Goal: Navigation & Orientation: Find specific page/section

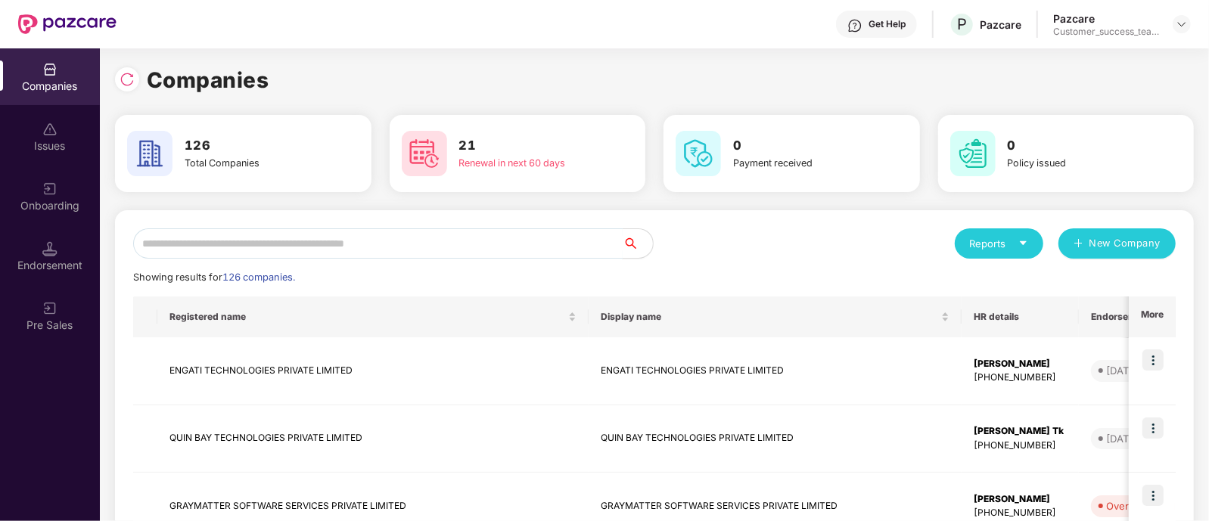
click at [440, 243] on input "text" at bounding box center [378, 244] width 490 height 30
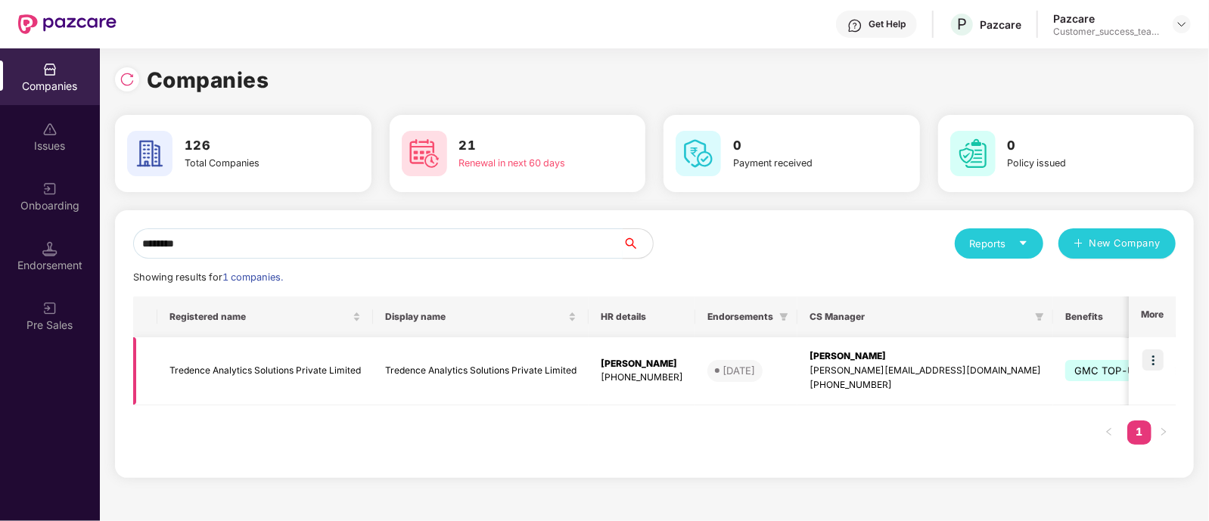
type input "********"
click at [1150, 363] on img at bounding box center [1153, 360] width 21 height 21
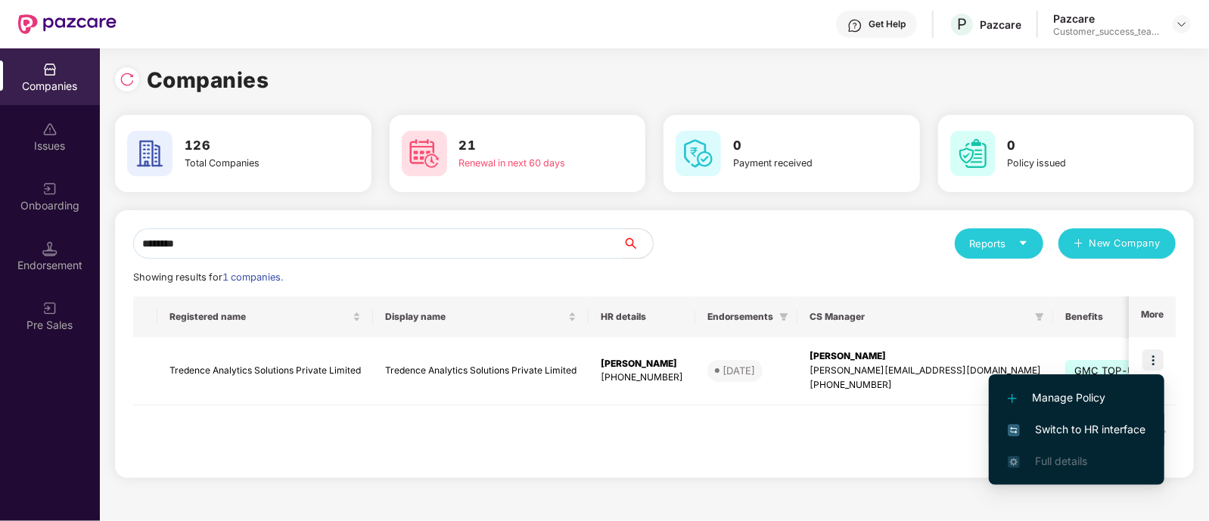
click at [1083, 437] on span "Switch to HR interface" at bounding box center [1077, 430] width 138 height 17
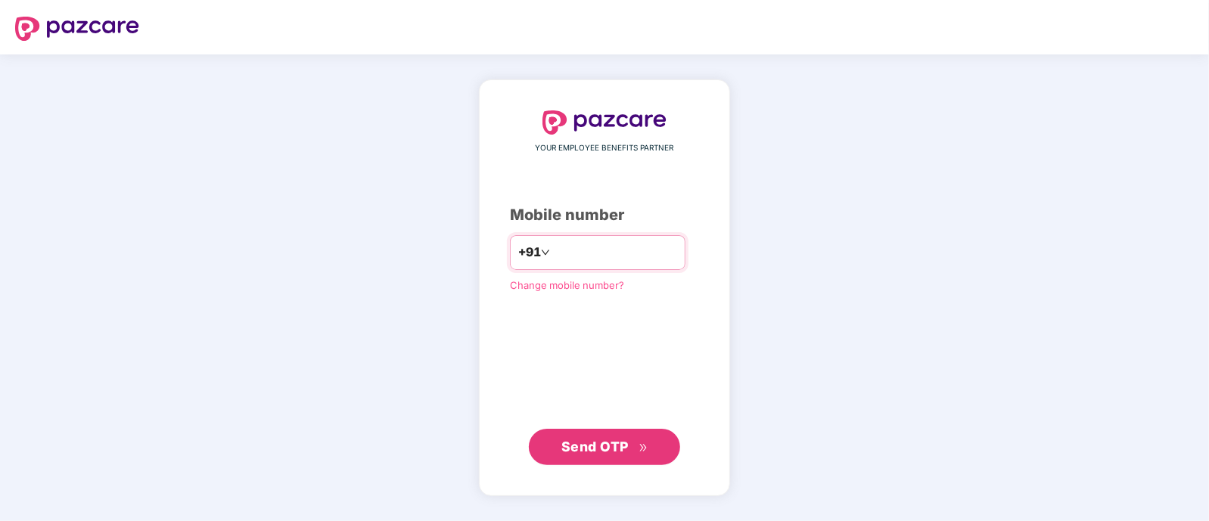
click at [574, 255] on input "number" at bounding box center [615, 253] width 124 height 24
type input "**********"
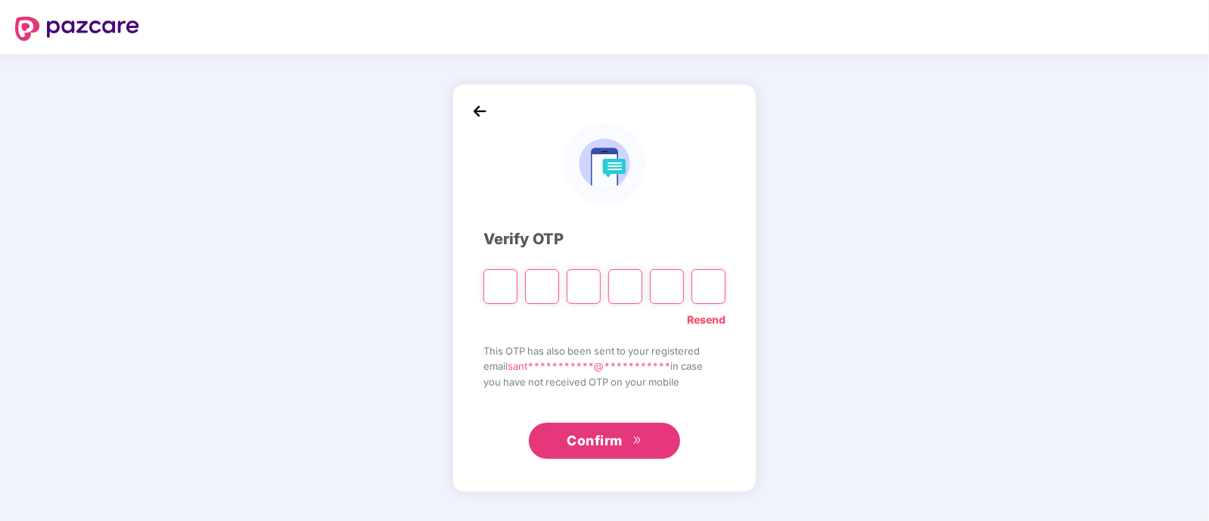
type input "*"
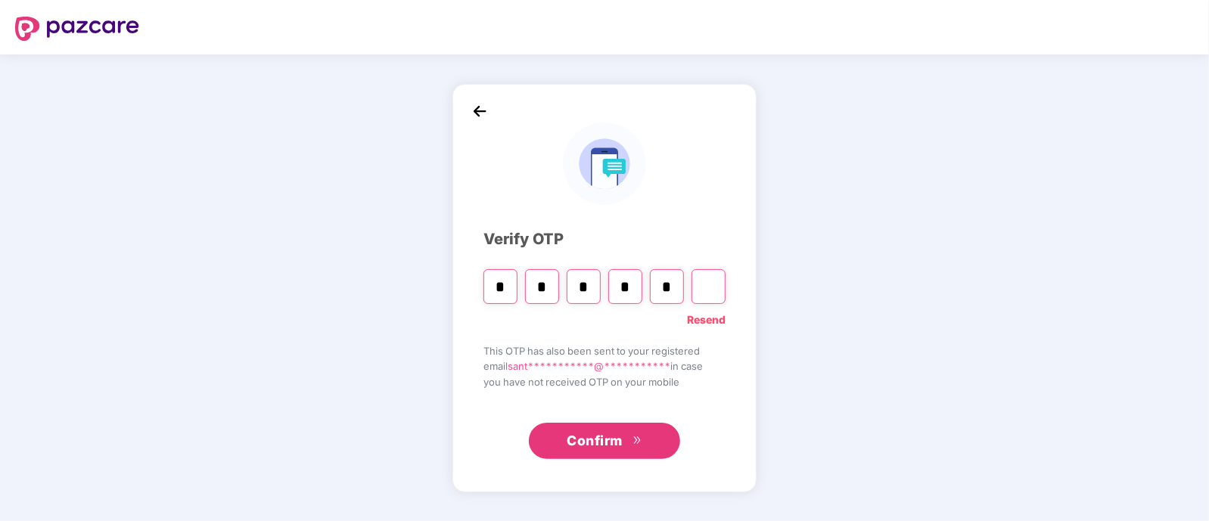
type input "*"
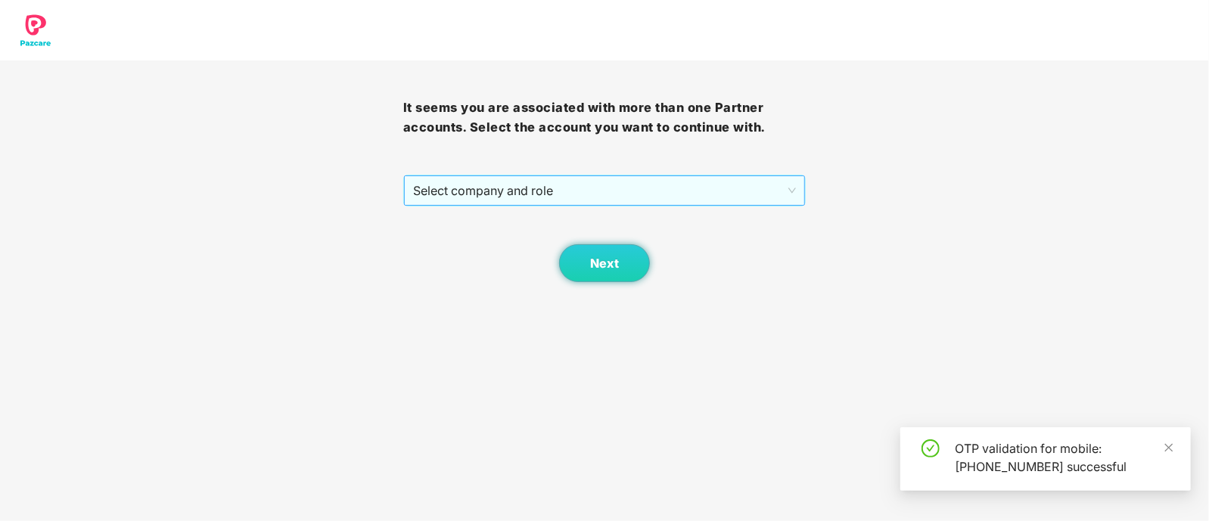
click at [481, 190] on span "Select company and role" at bounding box center [605, 190] width 384 height 29
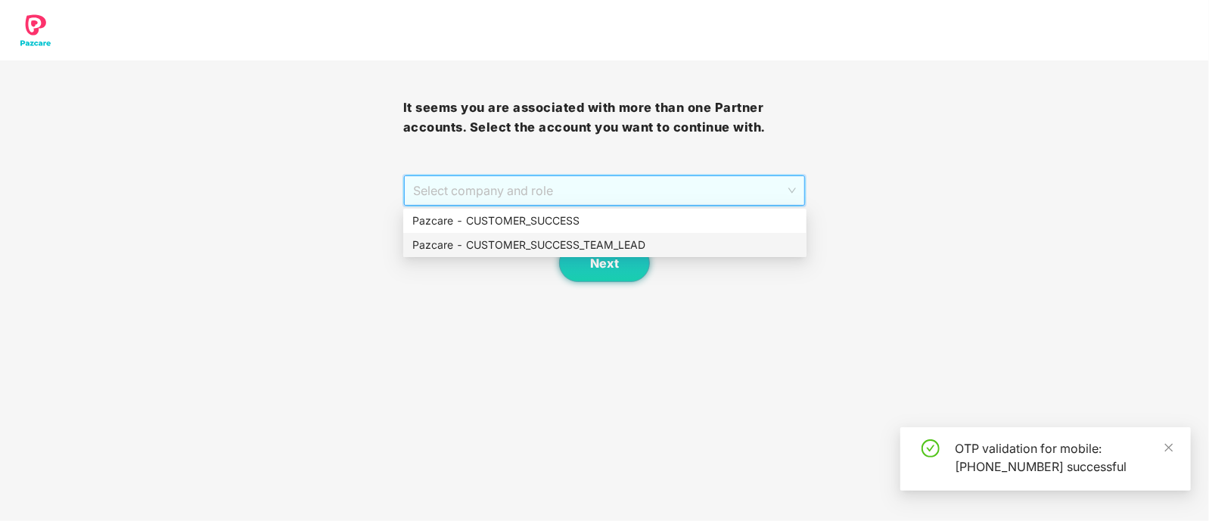
click at [518, 240] on div "Pazcare - CUSTOMER_SUCCESS_TEAM_LEAD" at bounding box center [604, 245] width 385 height 17
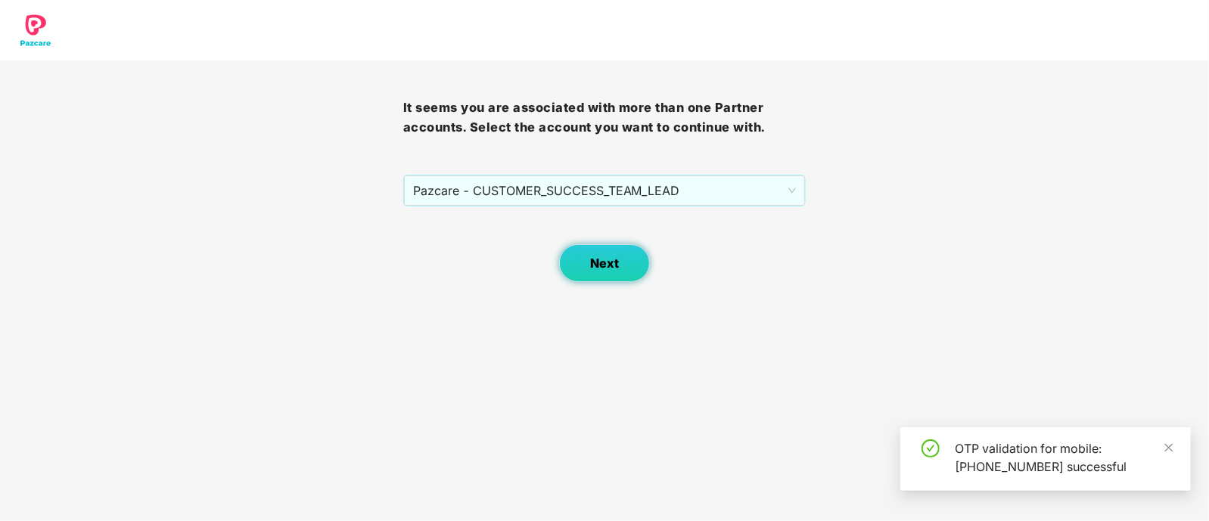
click at [594, 266] on span "Next" at bounding box center [604, 264] width 29 height 14
